Goal: Check status

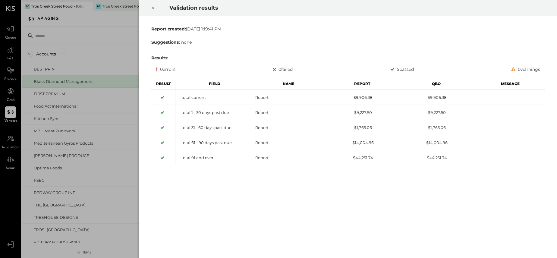
click at [105, 71] on div "Validation results Report created: [DATE] 1:19:41 PM Suggestions: none Results:…" at bounding box center [278, 129] width 557 height 258
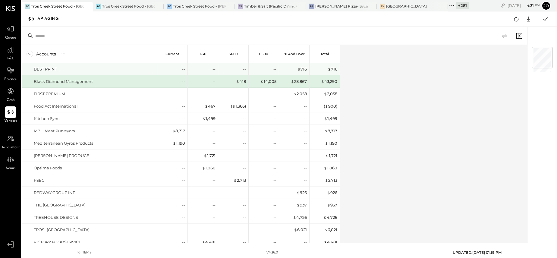
click at [92, 71] on div "BEST PRINT" at bounding box center [94, 69] width 121 height 6
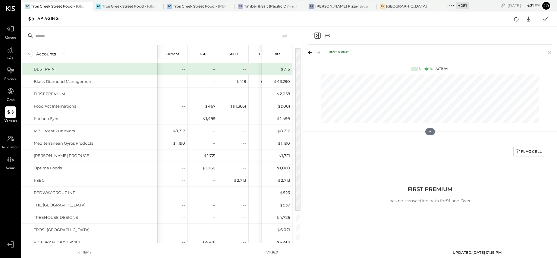
click at [92, 71] on div "BEST PRINT" at bounding box center [94, 69] width 121 height 6
click at [12, 116] on icon at bounding box center [11, 112] width 8 height 8
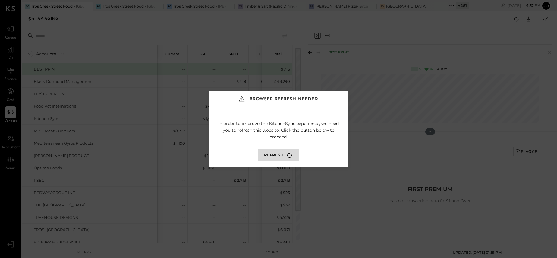
click at [284, 155] on button "Refresh" at bounding box center [278, 155] width 41 height 12
